Goal: Navigation & Orientation: Find specific page/section

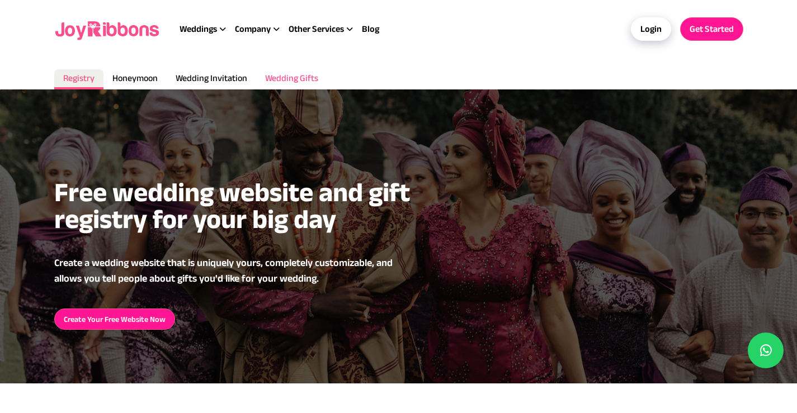
click at [297, 75] on span "Wedding Gifts" at bounding box center [291, 78] width 53 height 10
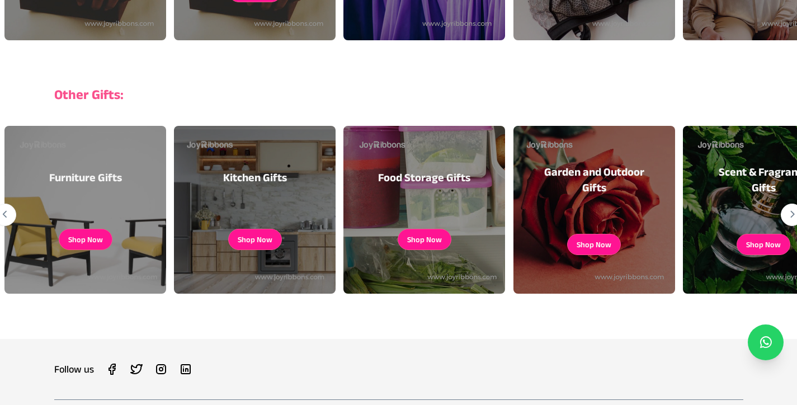
scroll to position [409, 0]
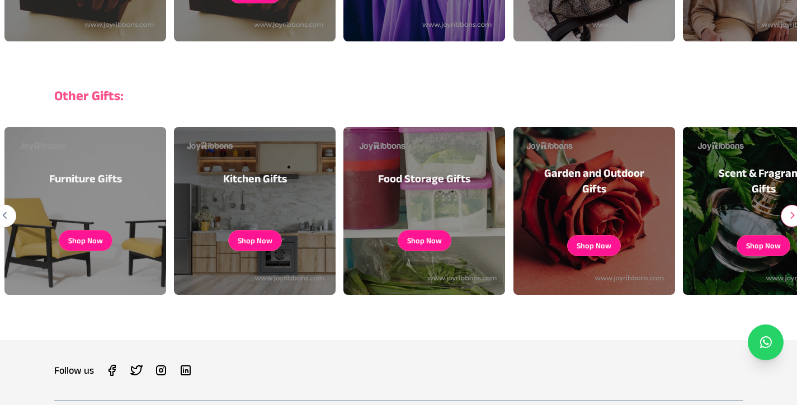
click at [791, 215] on icon "button" at bounding box center [792, 215] width 6 height 1
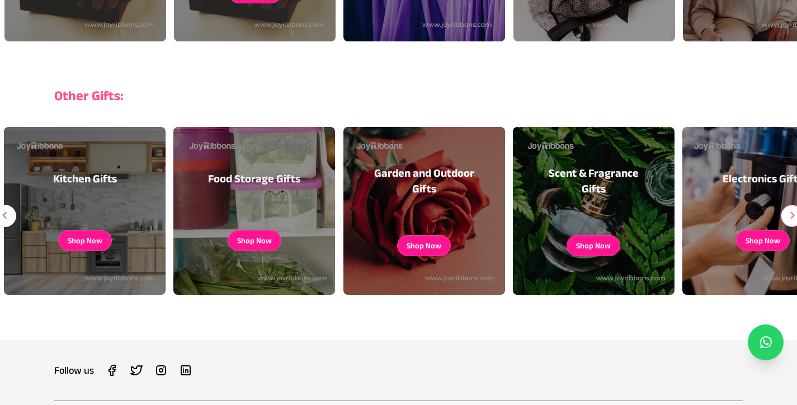
click at [791, 216] on icon "button" at bounding box center [792, 215] width 6 height 1
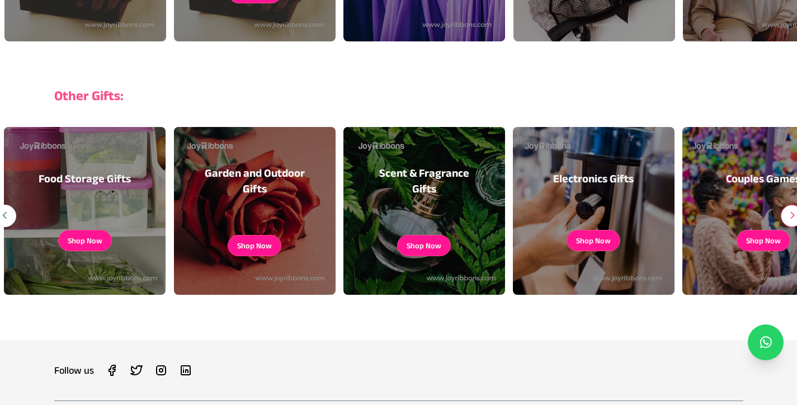
click at [791, 216] on icon "button" at bounding box center [792, 215] width 6 height 1
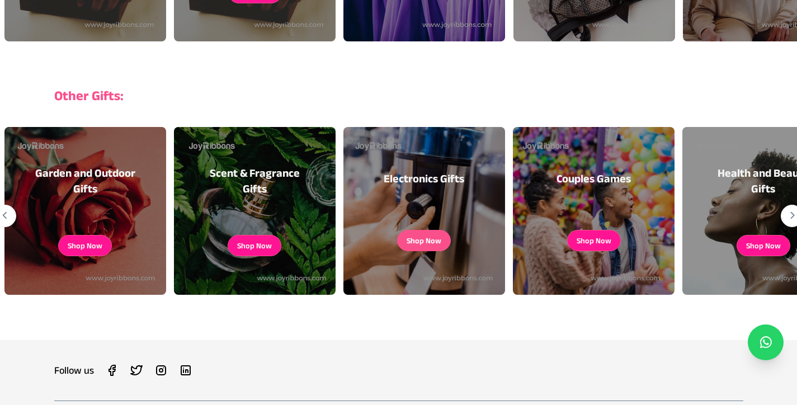
click at [428, 238] on button "Shop Now" at bounding box center [423, 240] width 35 height 11
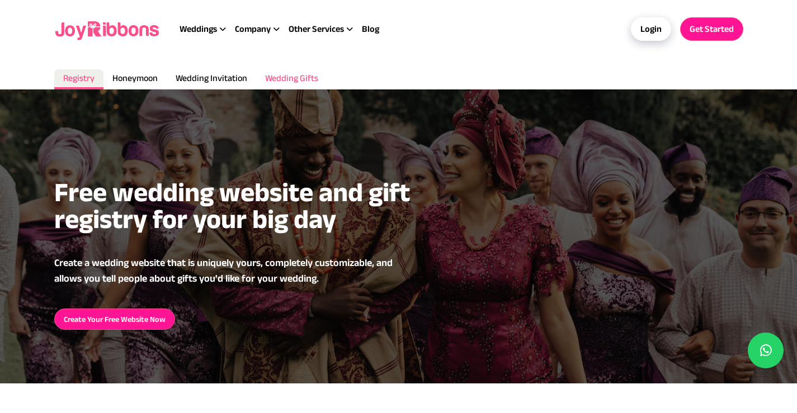
click at [297, 77] on span "Wedding Gifts" at bounding box center [291, 78] width 53 height 10
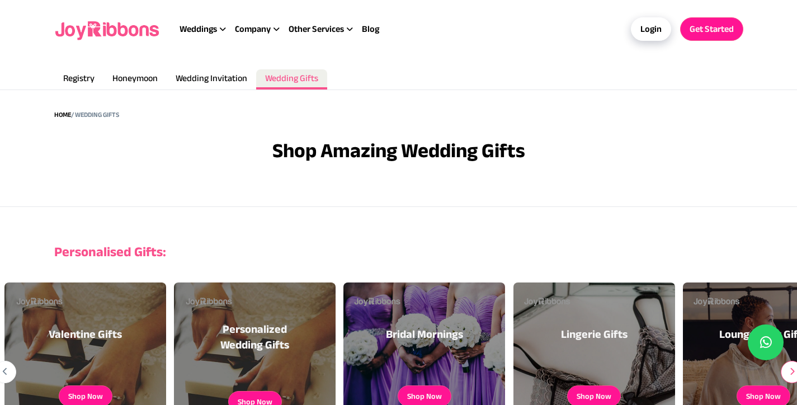
click at [788, 368] on button "button" at bounding box center [792, 372] width 22 height 22
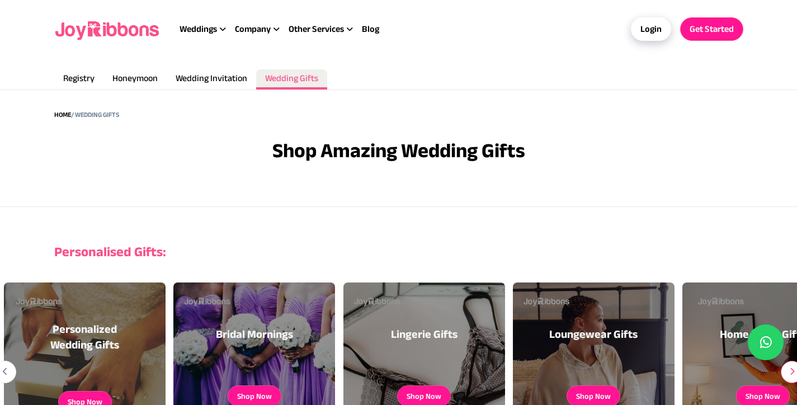
click at [788, 368] on button "button" at bounding box center [792, 372] width 22 height 22
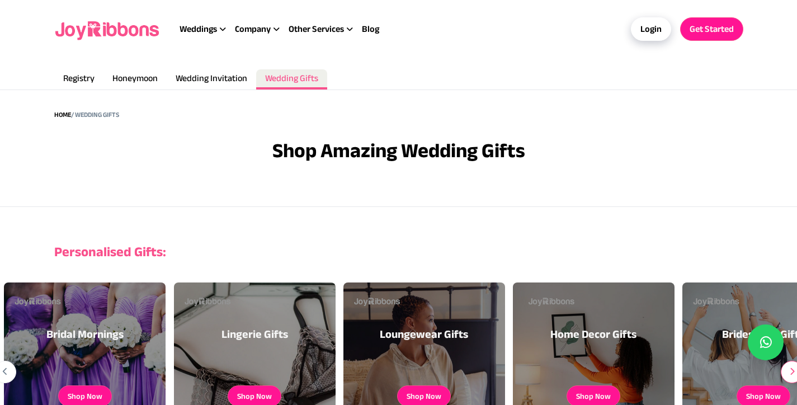
click at [788, 368] on button "button" at bounding box center [792, 372] width 22 height 22
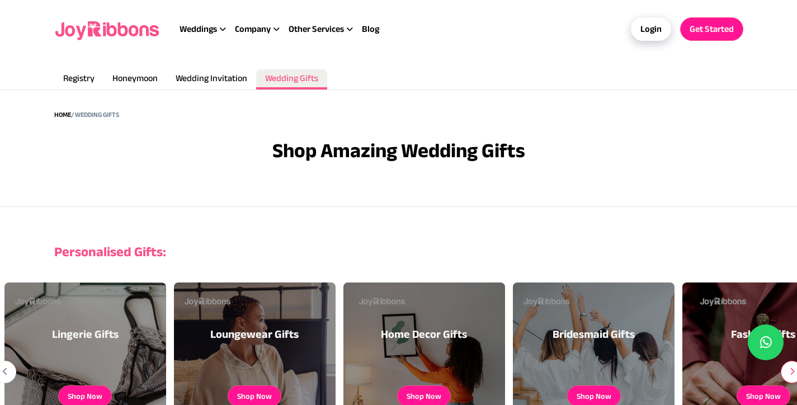
click at [788, 368] on button "button" at bounding box center [792, 372] width 22 height 22
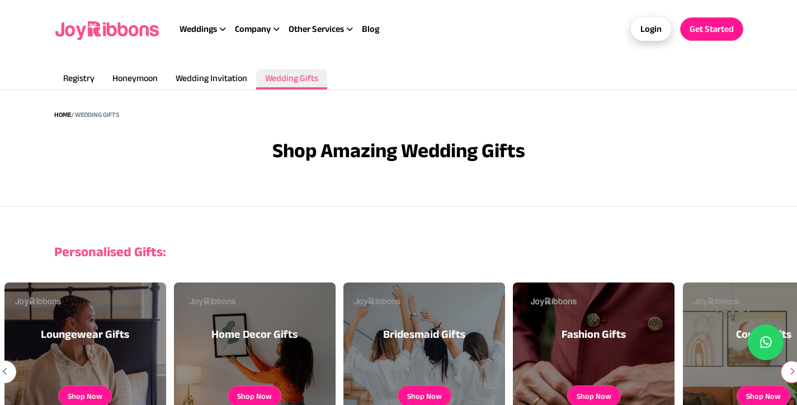
click at [788, 368] on button "button" at bounding box center [792, 372] width 22 height 22
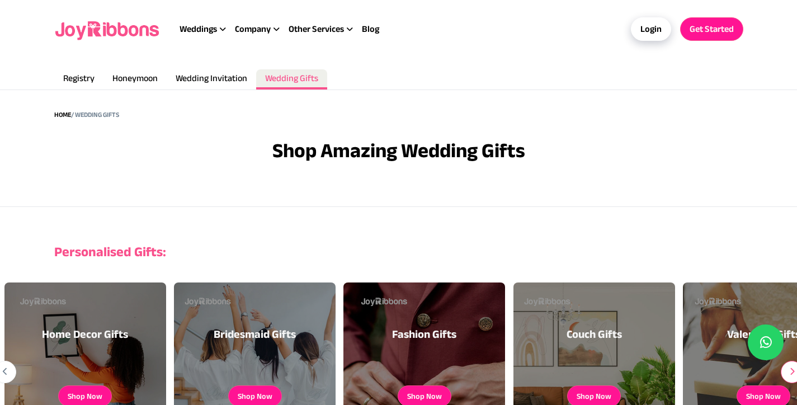
click at [788, 368] on button "button" at bounding box center [792, 372] width 22 height 22
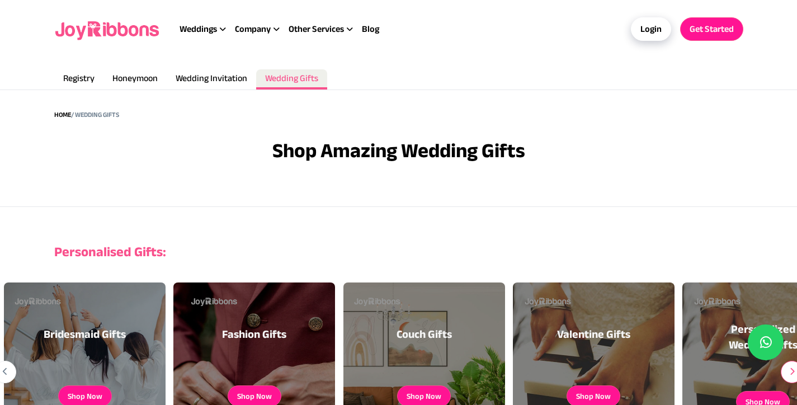
click at [788, 368] on button "button" at bounding box center [792, 372] width 22 height 22
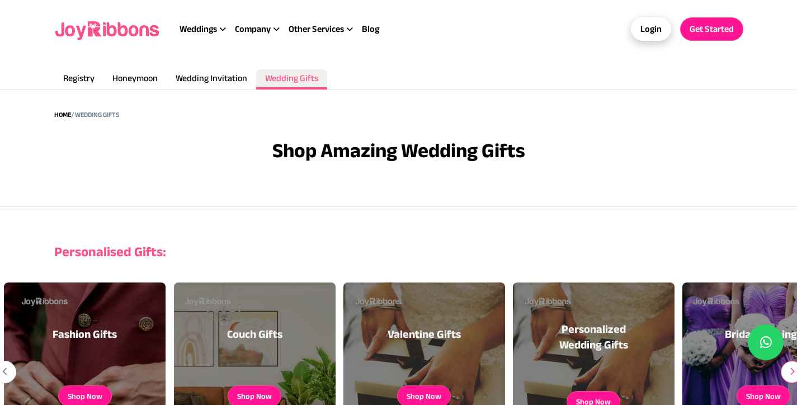
click at [789, 371] on icon "button" at bounding box center [792, 371] width 6 height 1
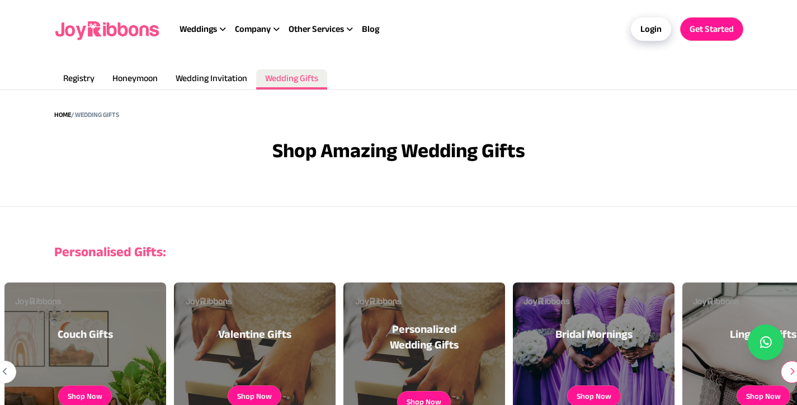
click at [789, 371] on icon "button" at bounding box center [792, 371] width 6 height 1
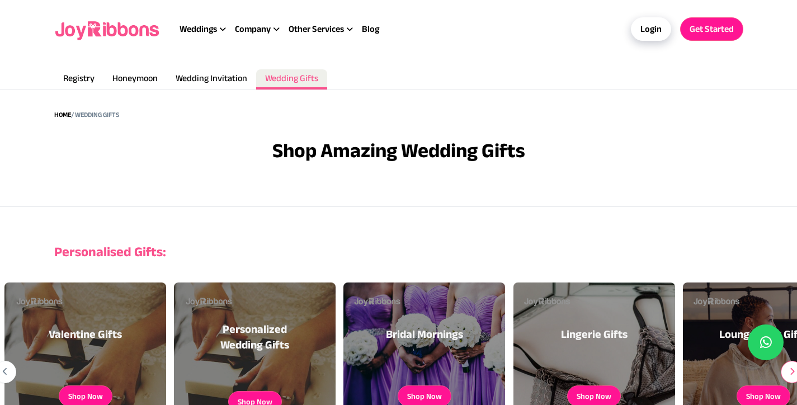
click at [789, 371] on icon "button" at bounding box center [792, 371] width 6 height 1
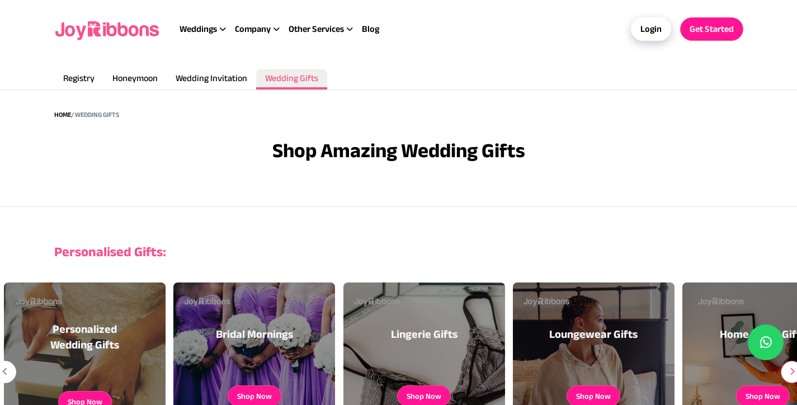
click at [790, 371] on icon "button" at bounding box center [792, 371] width 6 height 1
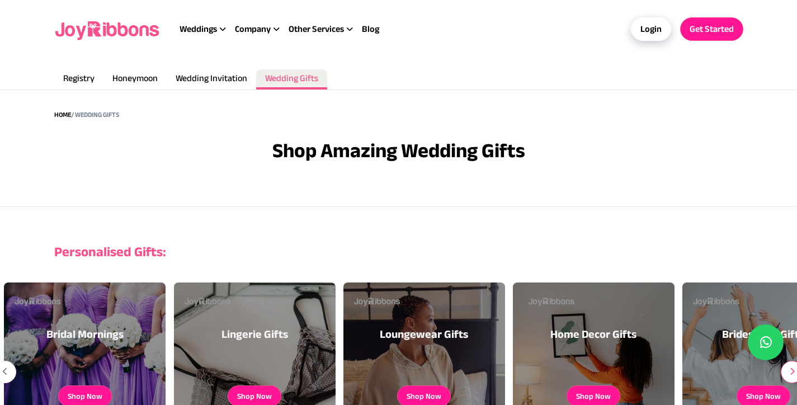
click at [790, 371] on icon "button" at bounding box center [792, 371] width 6 height 1
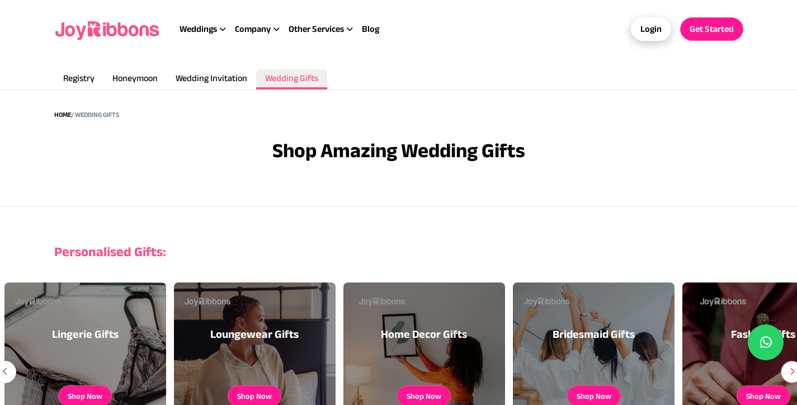
click at [790, 371] on icon "button" at bounding box center [792, 371] width 6 height 1
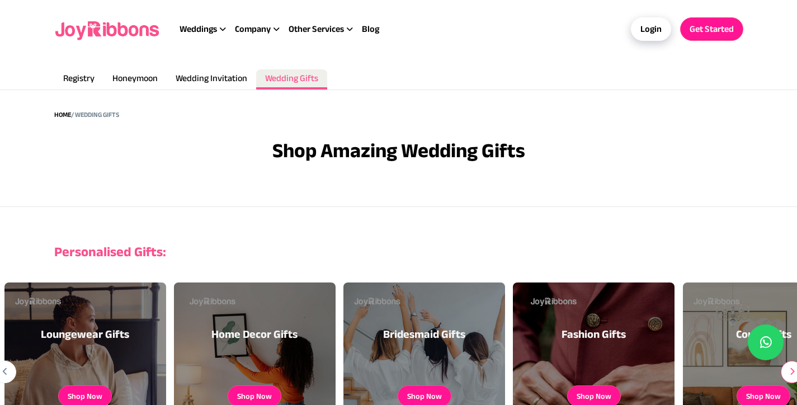
click at [791, 371] on icon "button" at bounding box center [792, 371] width 6 height 1
